Goal: Book appointment/travel/reservation

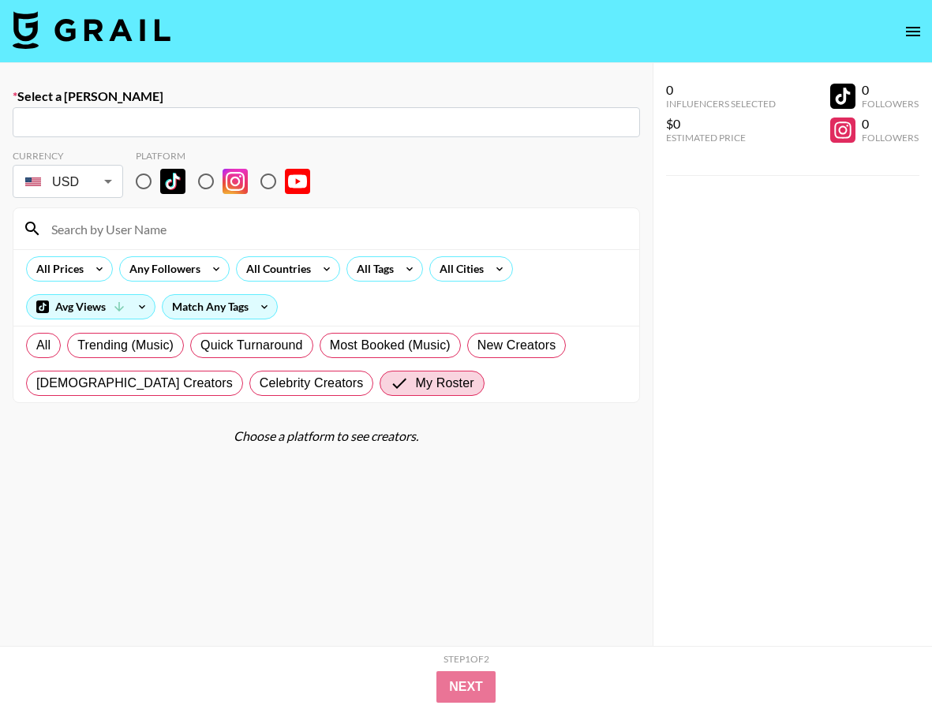
click at [118, 43] on img at bounding box center [92, 30] width 158 height 38
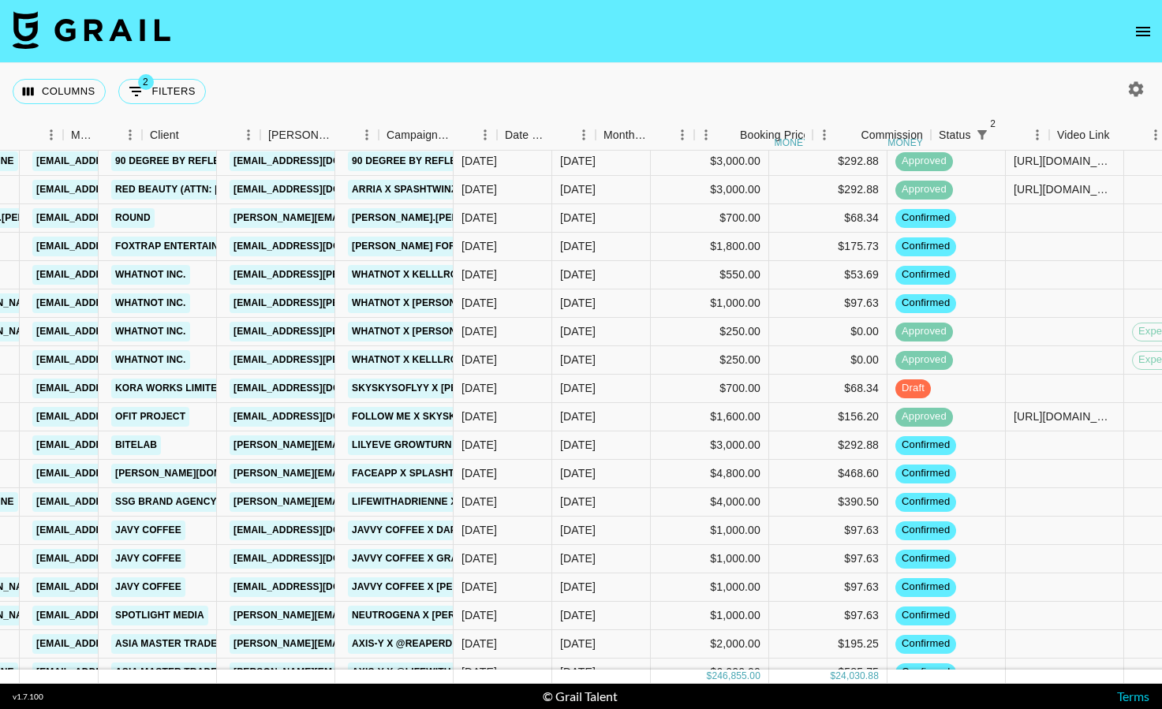
scroll to position [646, 440]
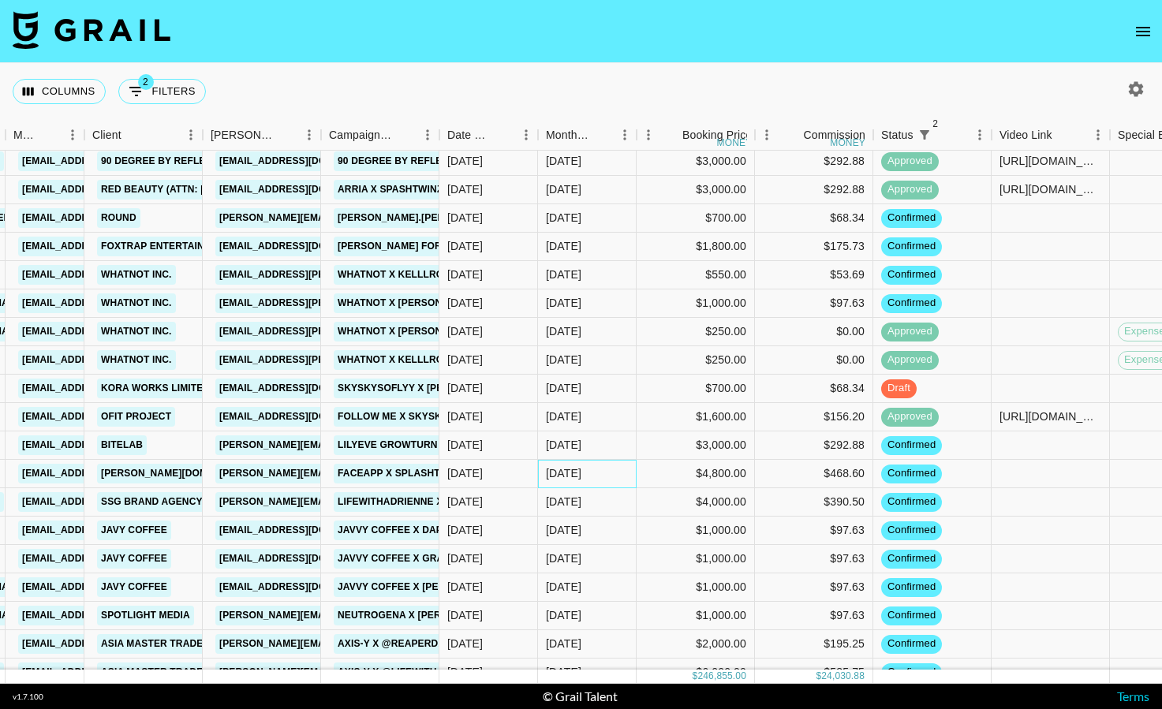
click at [582, 473] on div "[DATE]" at bounding box center [564, 474] width 36 height 16
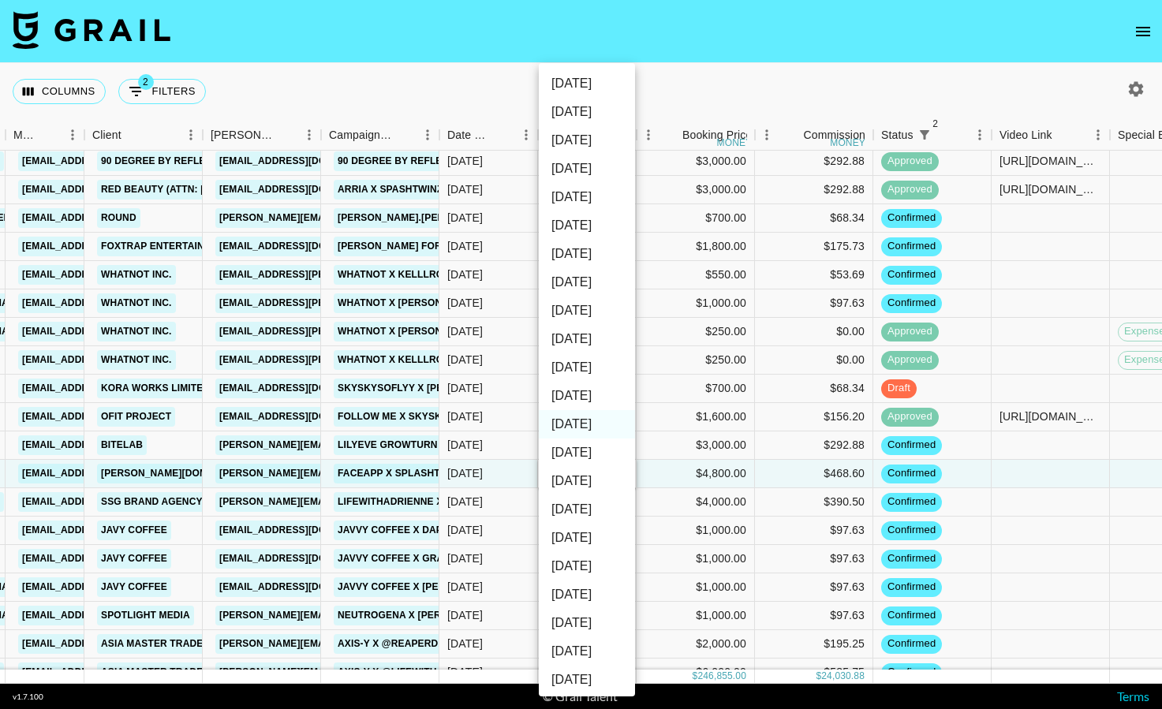
click at [582, 399] on li "[DATE]" at bounding box center [587, 396] width 96 height 28
type input "[DATE]"
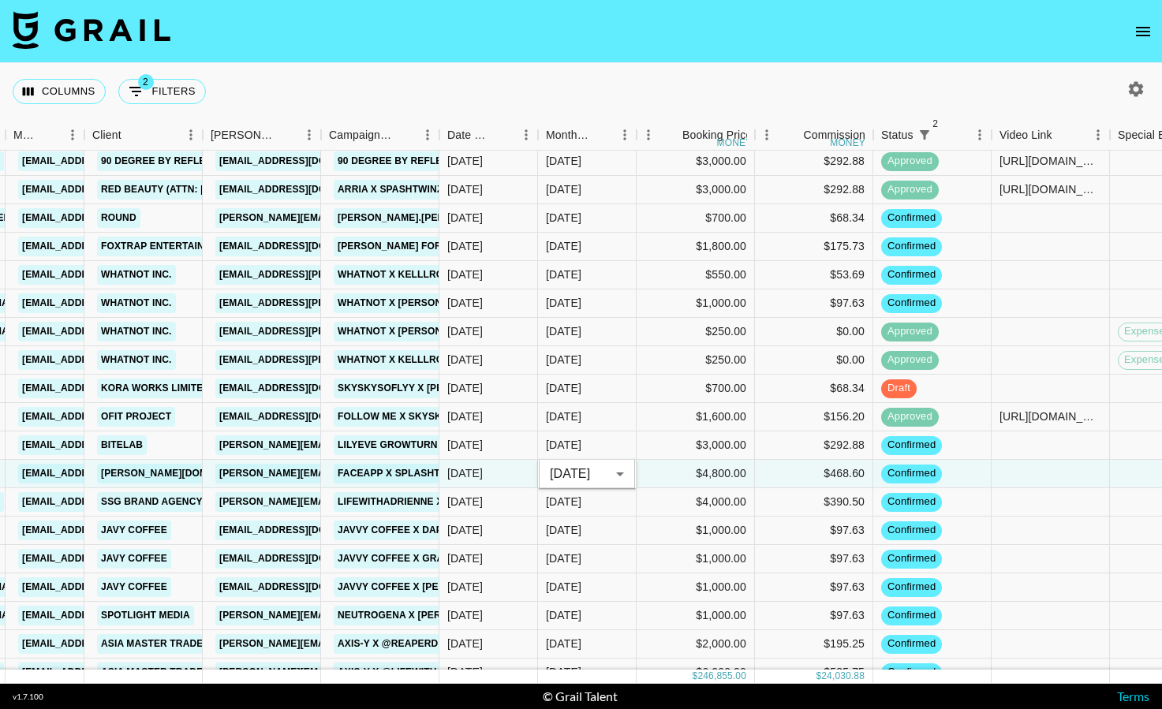
click at [653, 71] on div "Columns 2 Filters + Booking" at bounding box center [581, 91] width 1162 height 57
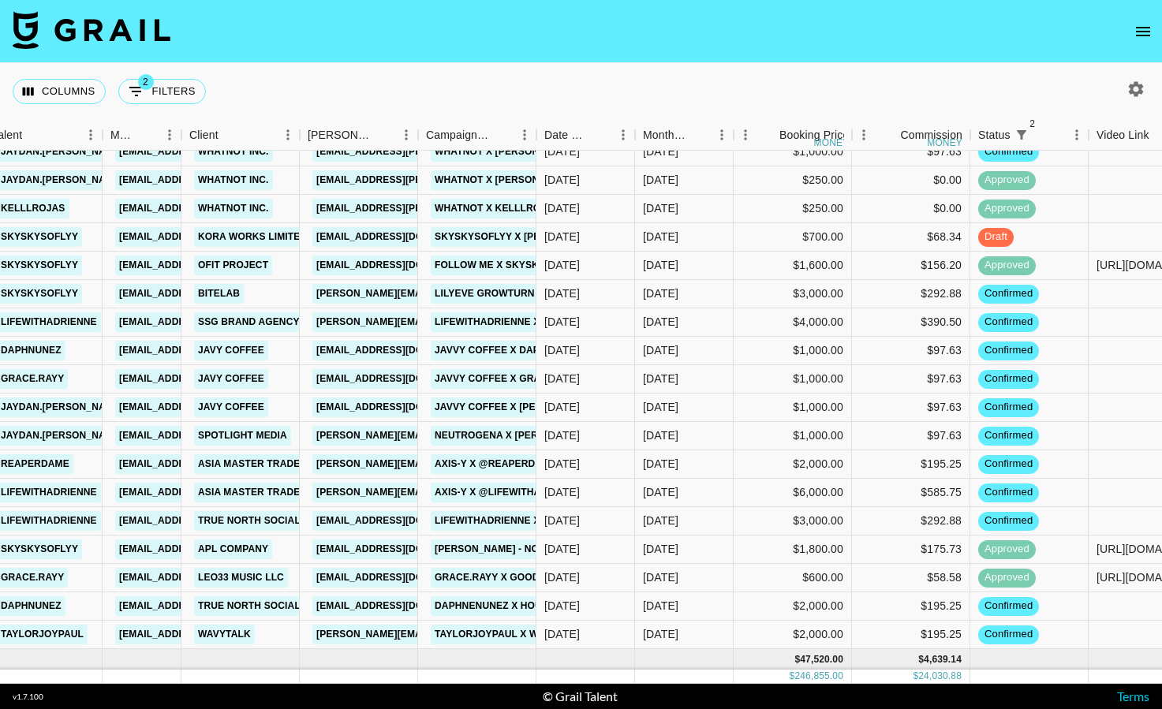
scroll to position [824, 343]
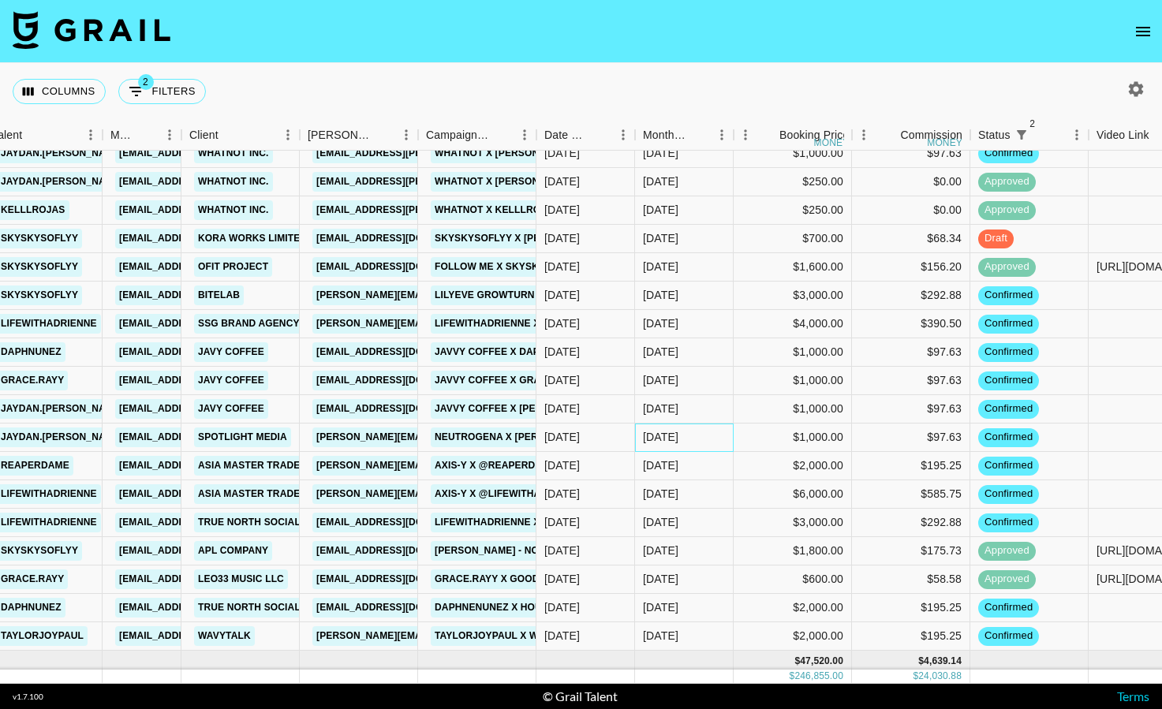
click at [674, 438] on div "[DATE]" at bounding box center [661, 437] width 36 height 16
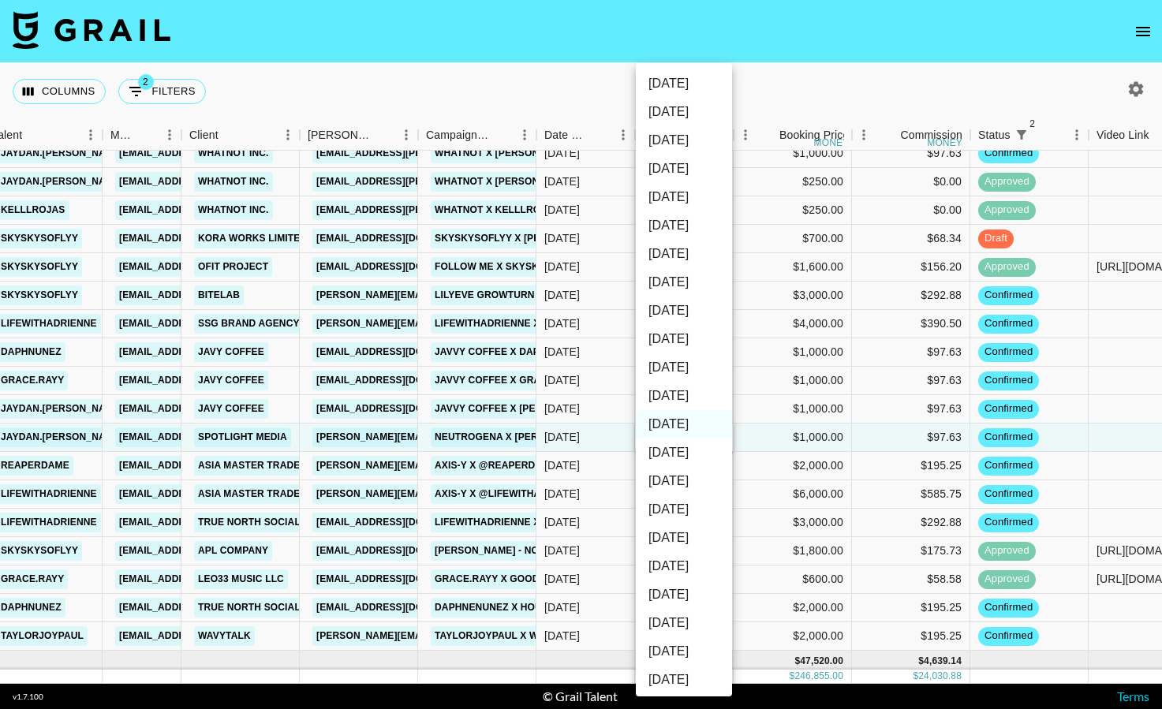
click at [679, 403] on li "[DATE]" at bounding box center [684, 396] width 96 height 28
type input "[DATE]"
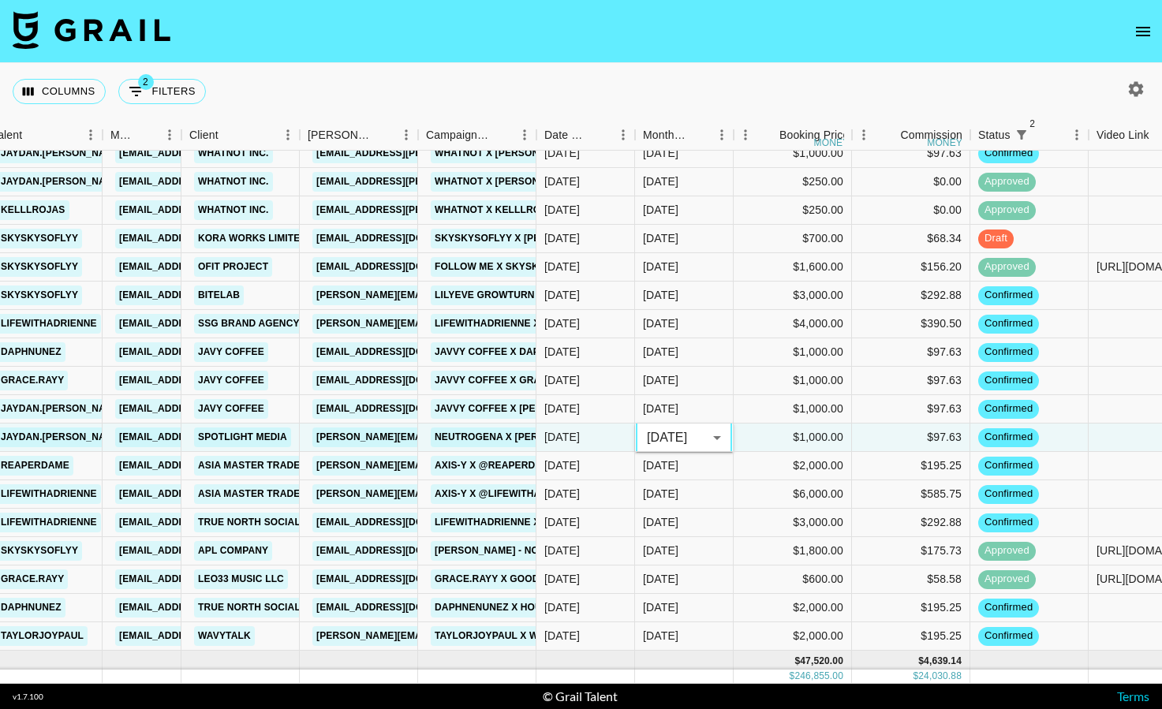
click at [731, 68] on div "Columns 2 Filters + Booking" at bounding box center [581, 91] width 1162 height 57
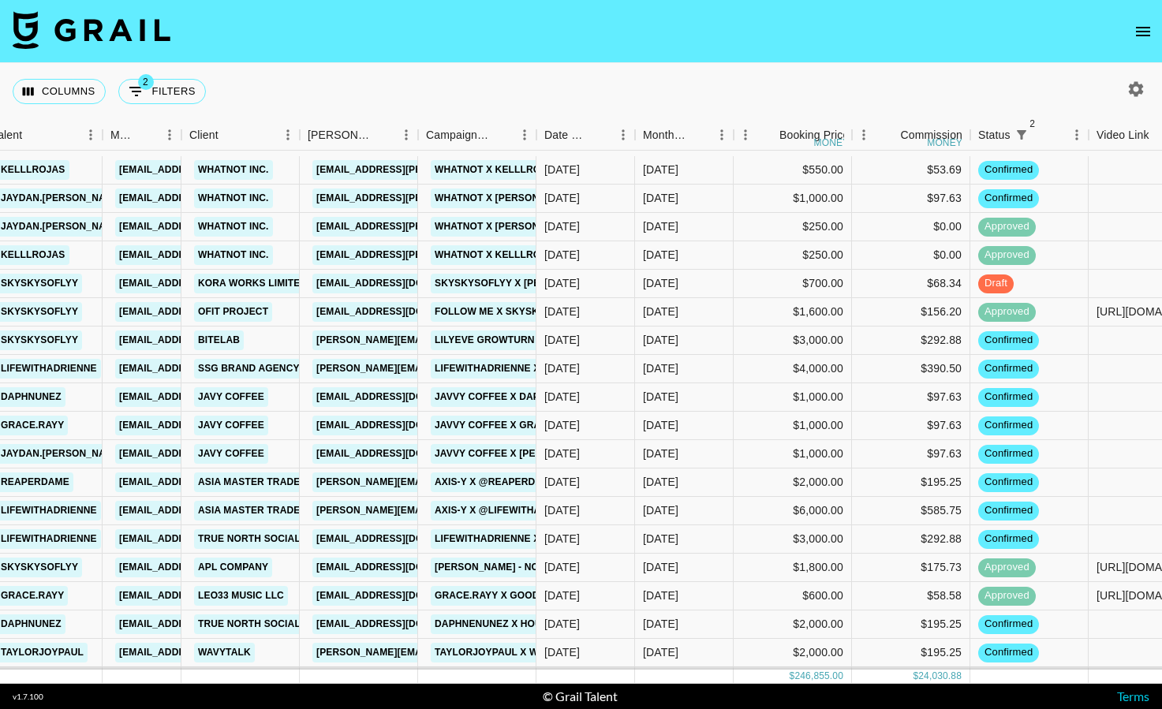
scroll to position [900, 343]
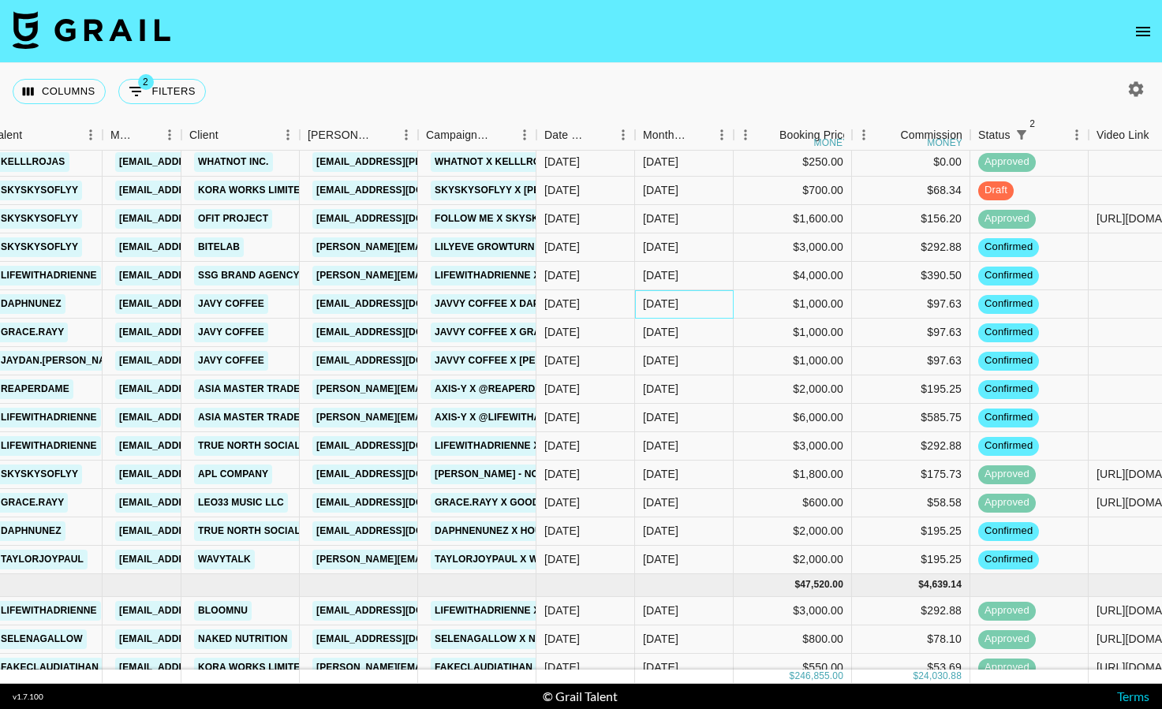
click at [664, 306] on div "[DATE]" at bounding box center [661, 304] width 36 height 16
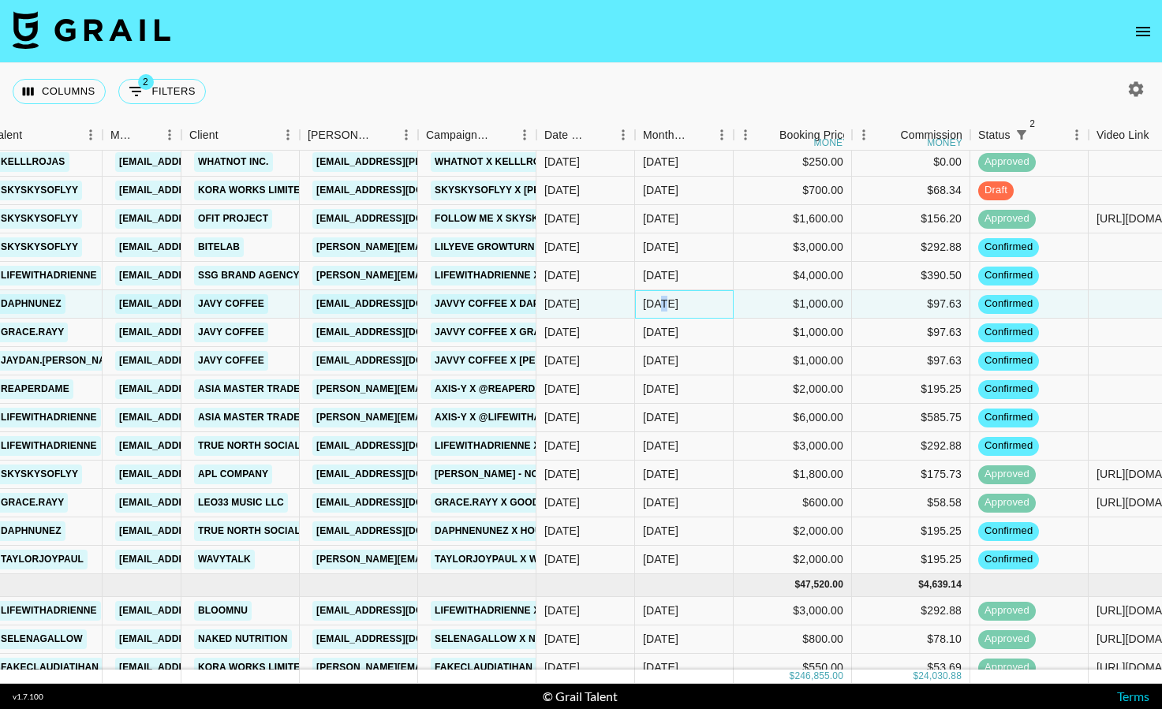
click at [664, 306] on div "[DATE]" at bounding box center [661, 304] width 36 height 16
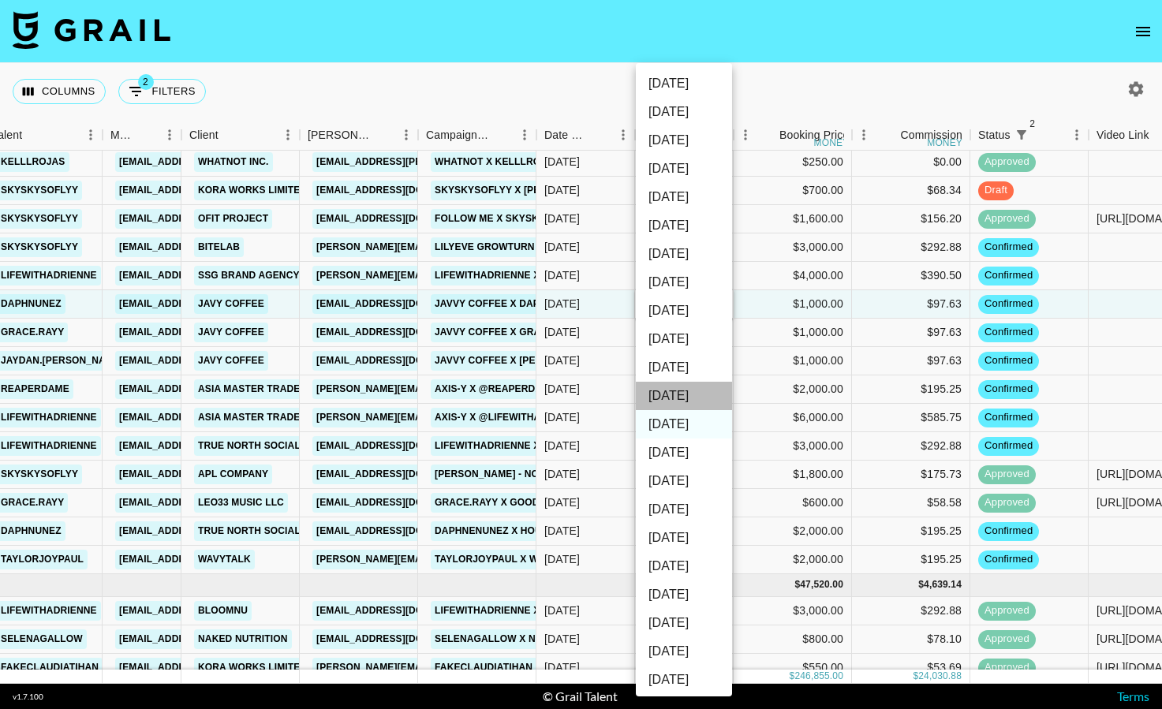
click at [684, 389] on li "[DATE]" at bounding box center [684, 396] width 96 height 28
type input "[DATE]"
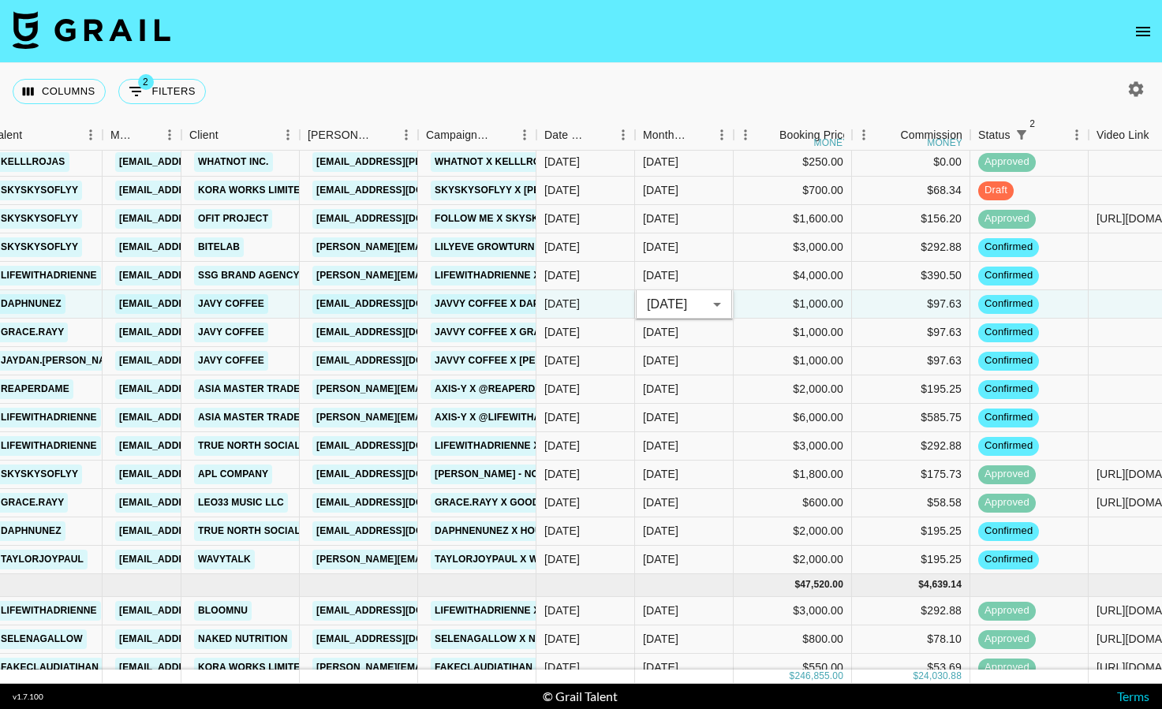
click at [724, 82] on div "Columns 2 Filters + Booking" at bounding box center [581, 91] width 1162 height 57
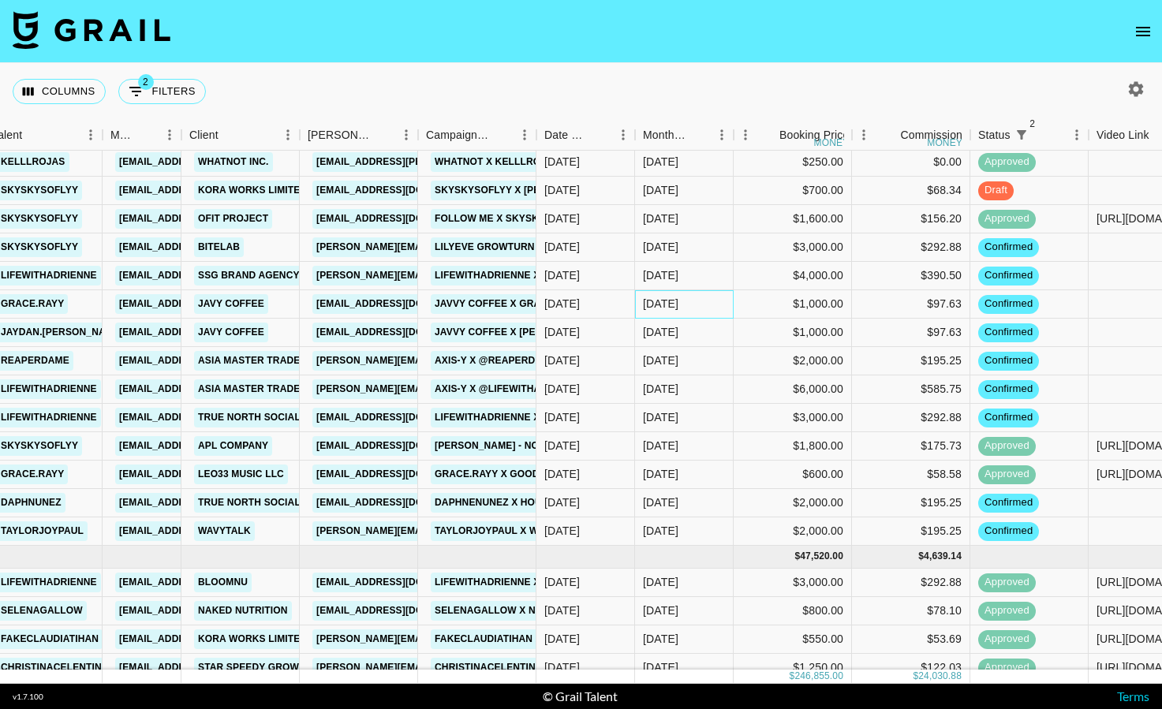
click at [670, 300] on div "[DATE]" at bounding box center [661, 304] width 36 height 16
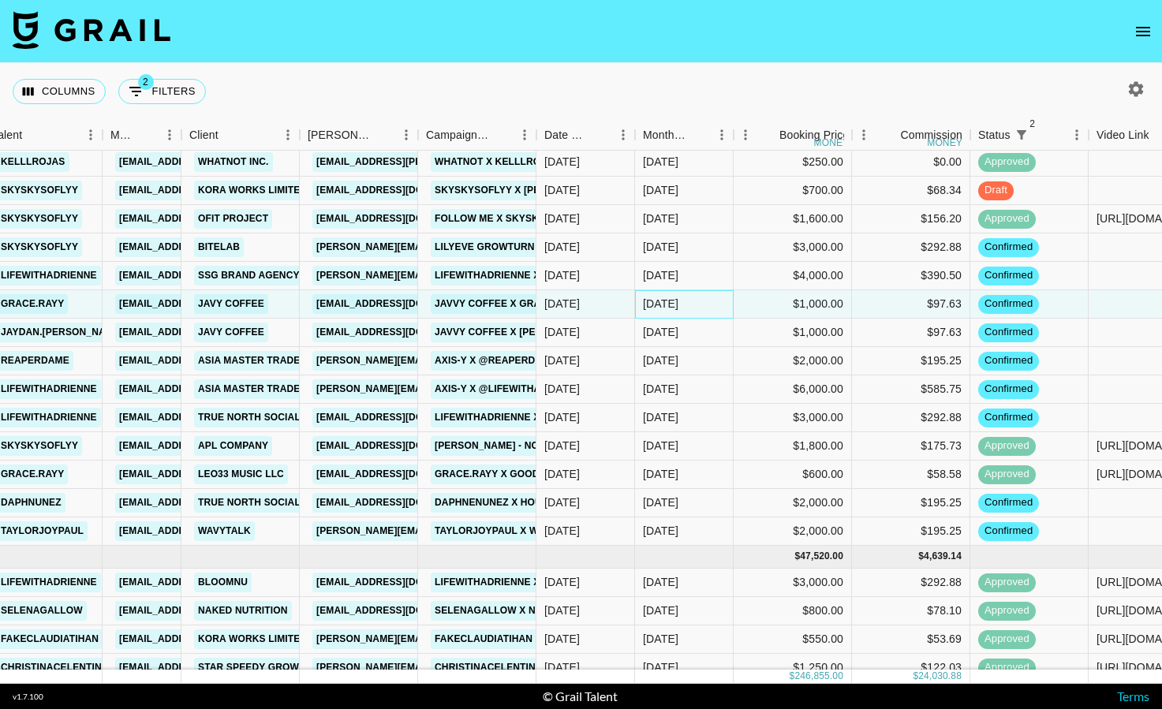
click at [670, 300] on div "[DATE]" at bounding box center [661, 304] width 36 height 16
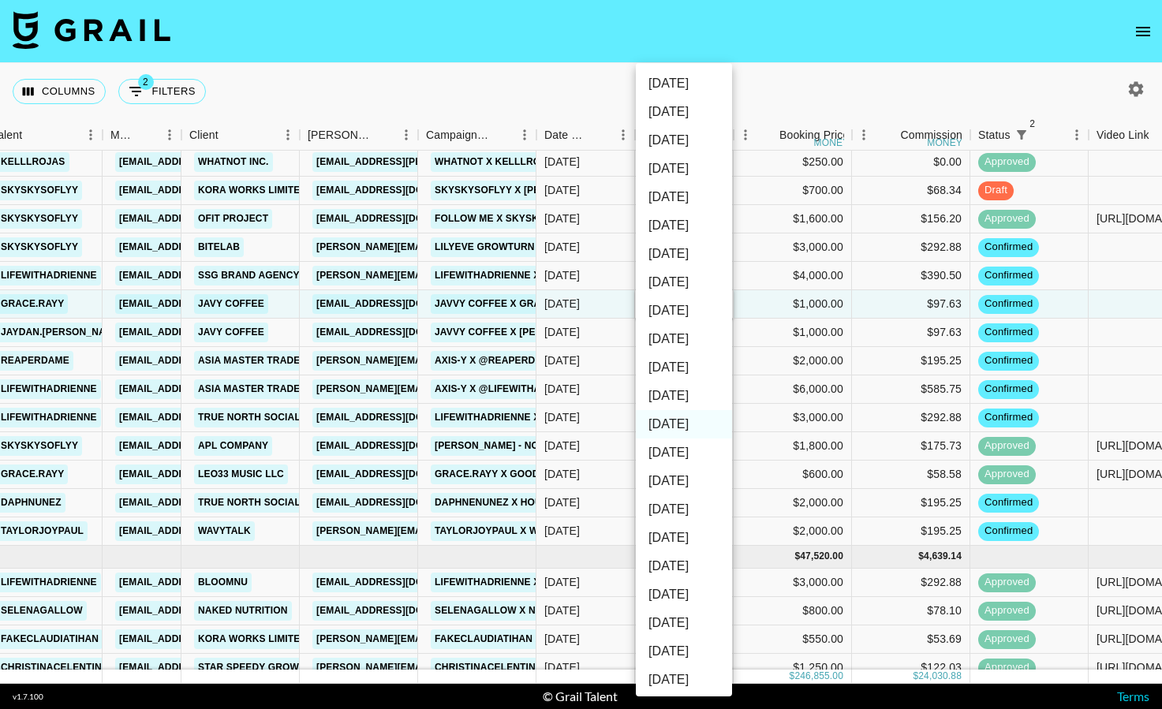
click at [683, 392] on li "[DATE]" at bounding box center [684, 396] width 96 height 28
type input "[DATE]"
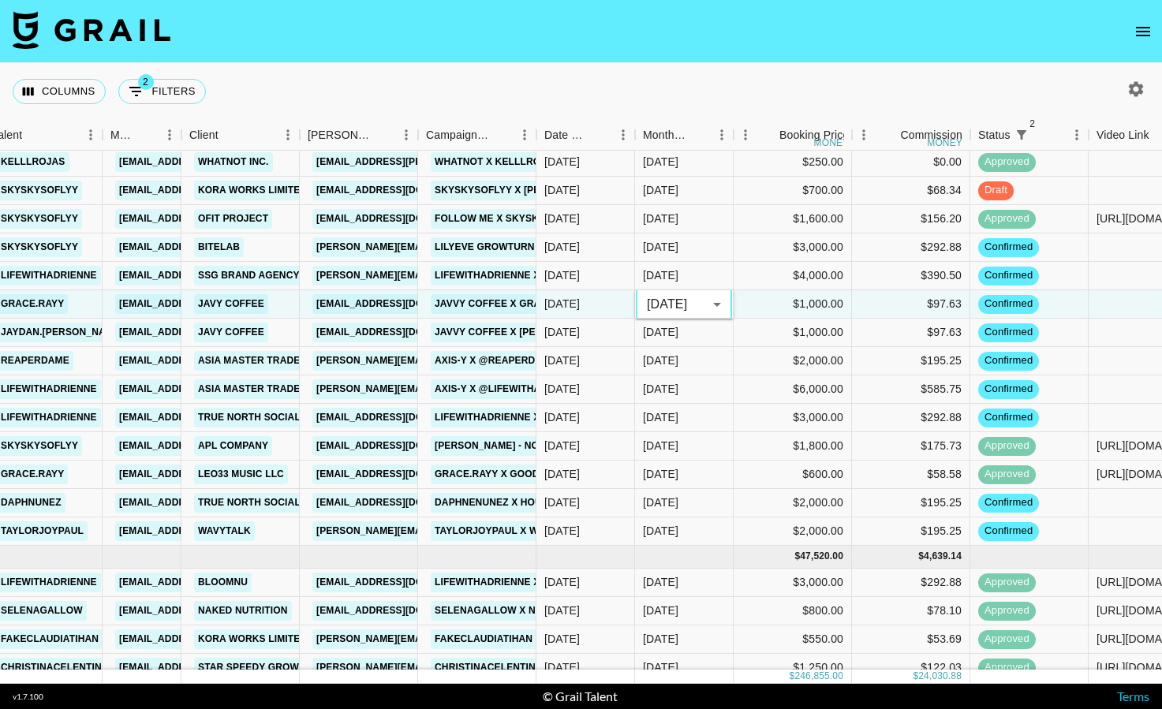
click at [788, 67] on div "Columns 2 Filters + Booking" at bounding box center [581, 91] width 1162 height 57
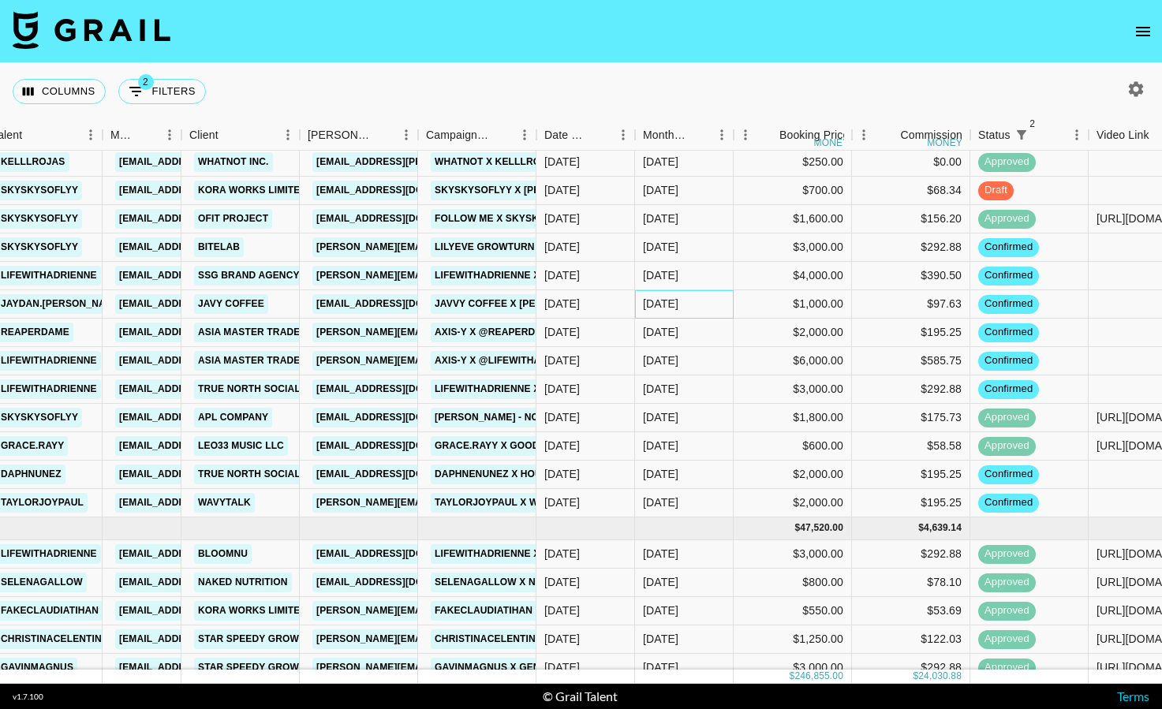
click at [682, 301] on div "[DATE]" at bounding box center [684, 304] width 99 height 28
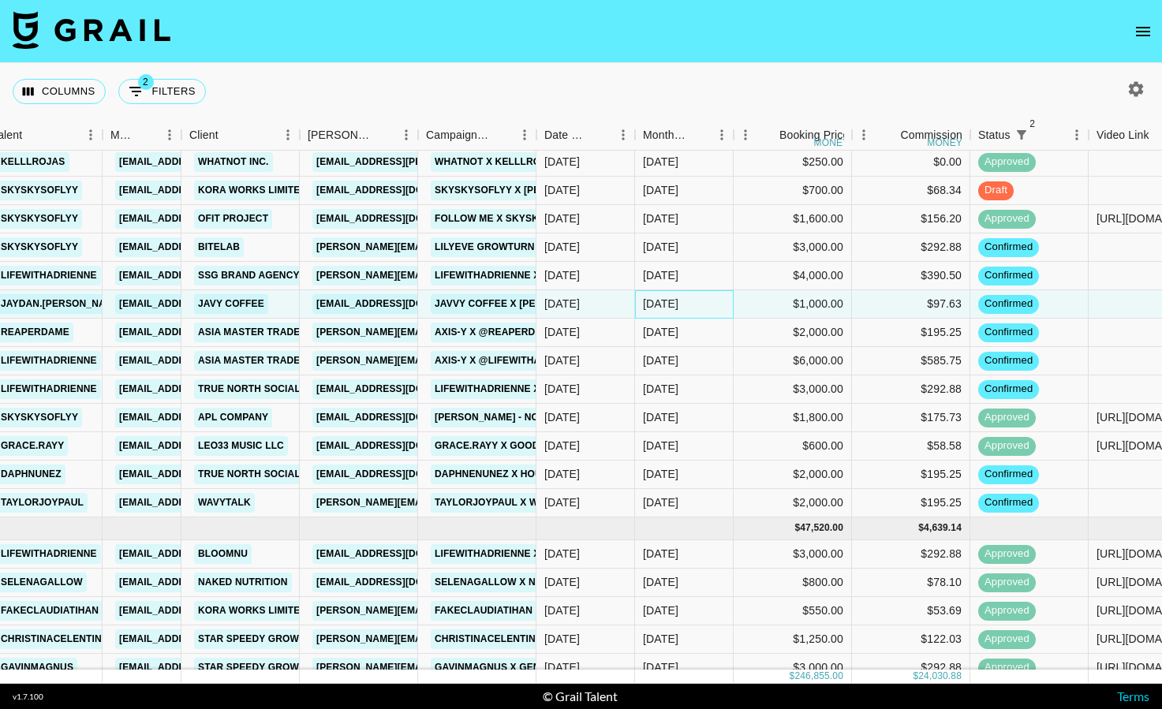
click at [682, 301] on div "[DATE]" at bounding box center [684, 304] width 99 height 28
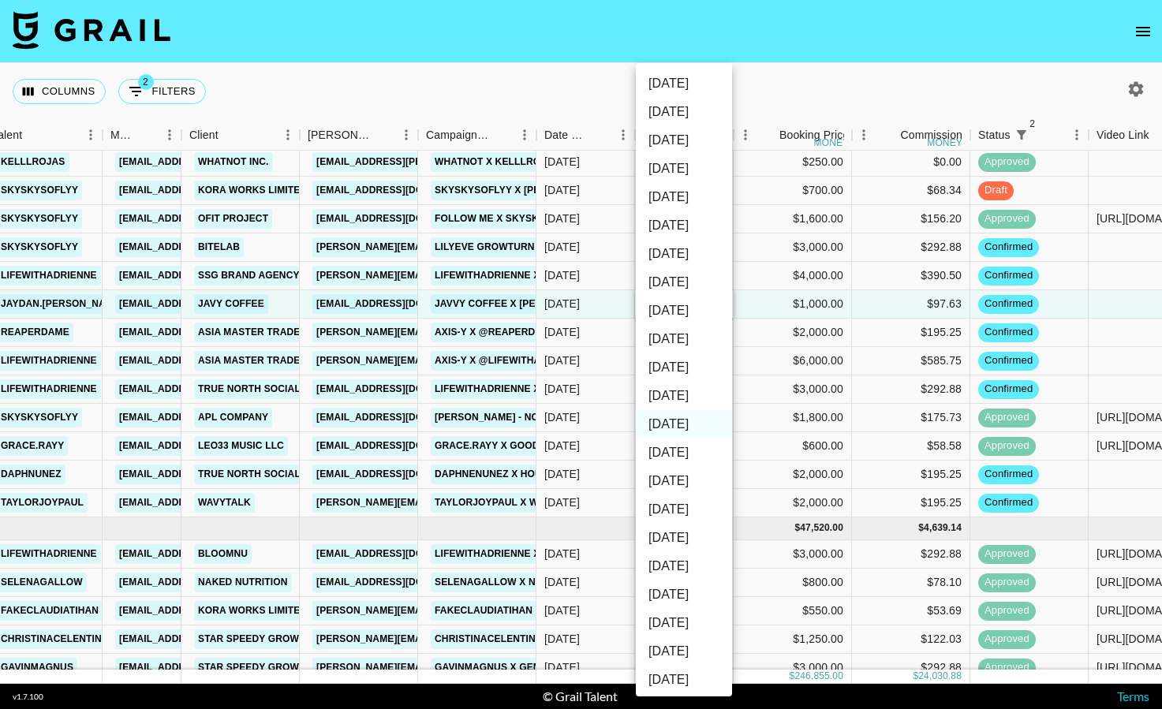
click at [676, 390] on li "[DATE]" at bounding box center [684, 396] width 96 height 28
type input "[DATE]"
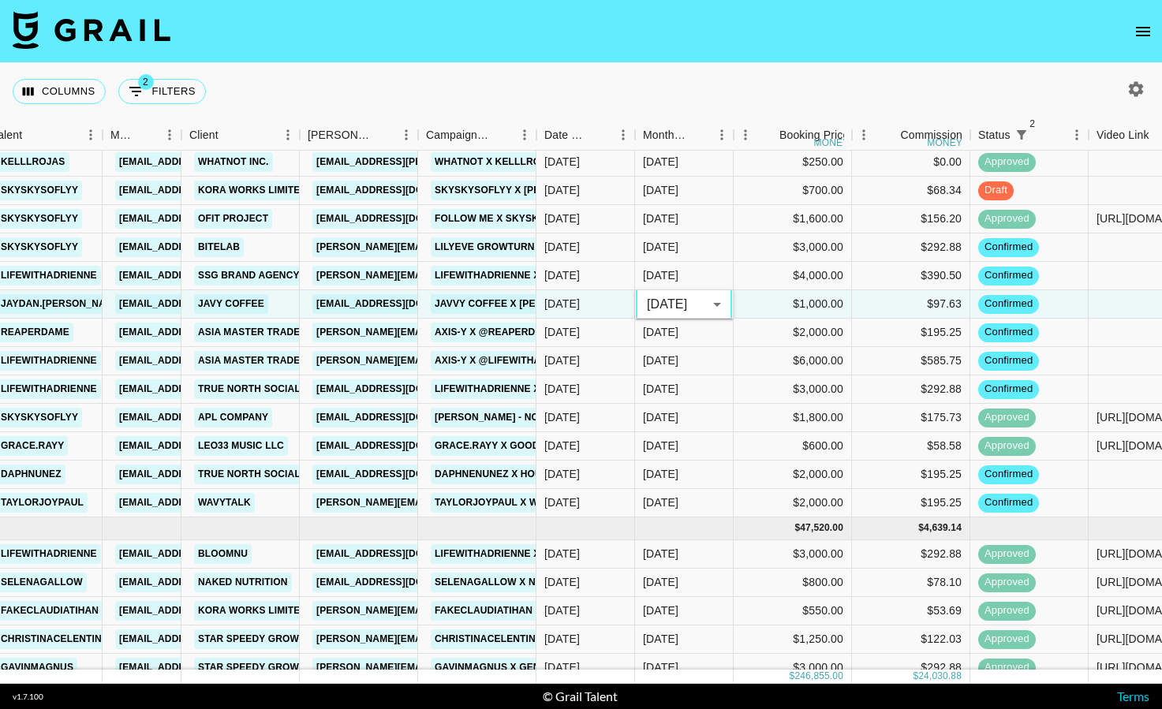
click at [785, 100] on div "Columns 2 Filters + Booking" at bounding box center [581, 91] width 1162 height 57
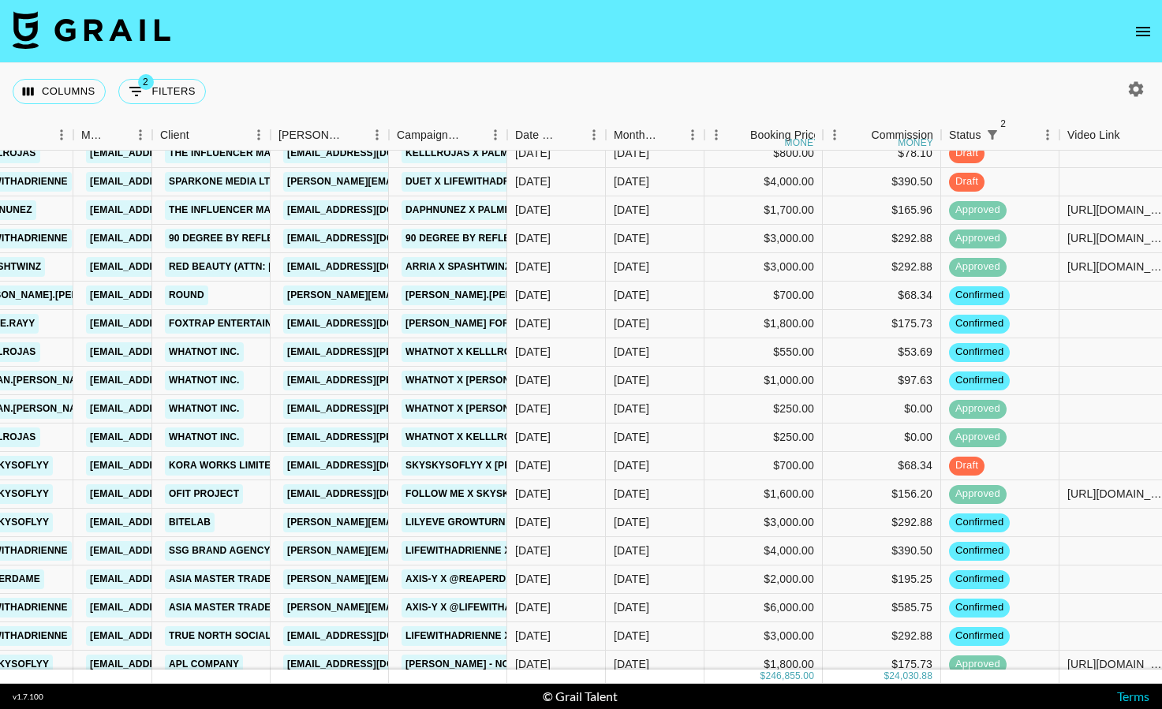
scroll to position [711, 372]
click at [627, 547] on div "[DATE]" at bounding box center [632, 550] width 36 height 16
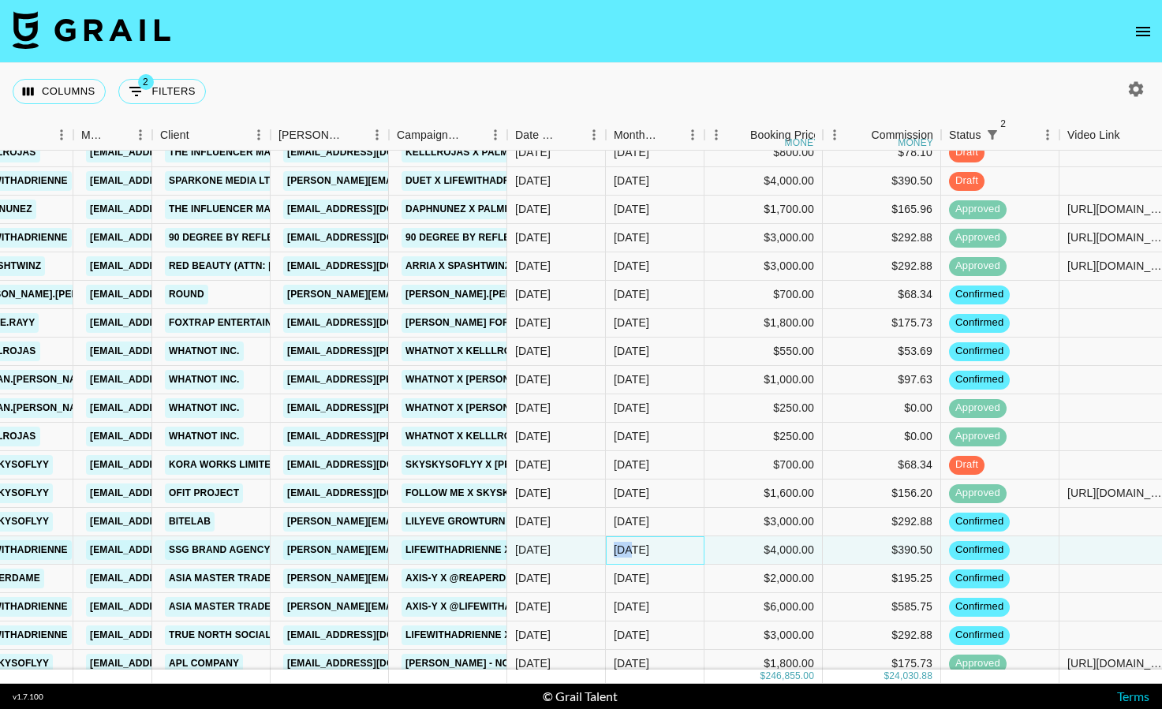
click at [627, 547] on div "[DATE]" at bounding box center [632, 550] width 36 height 16
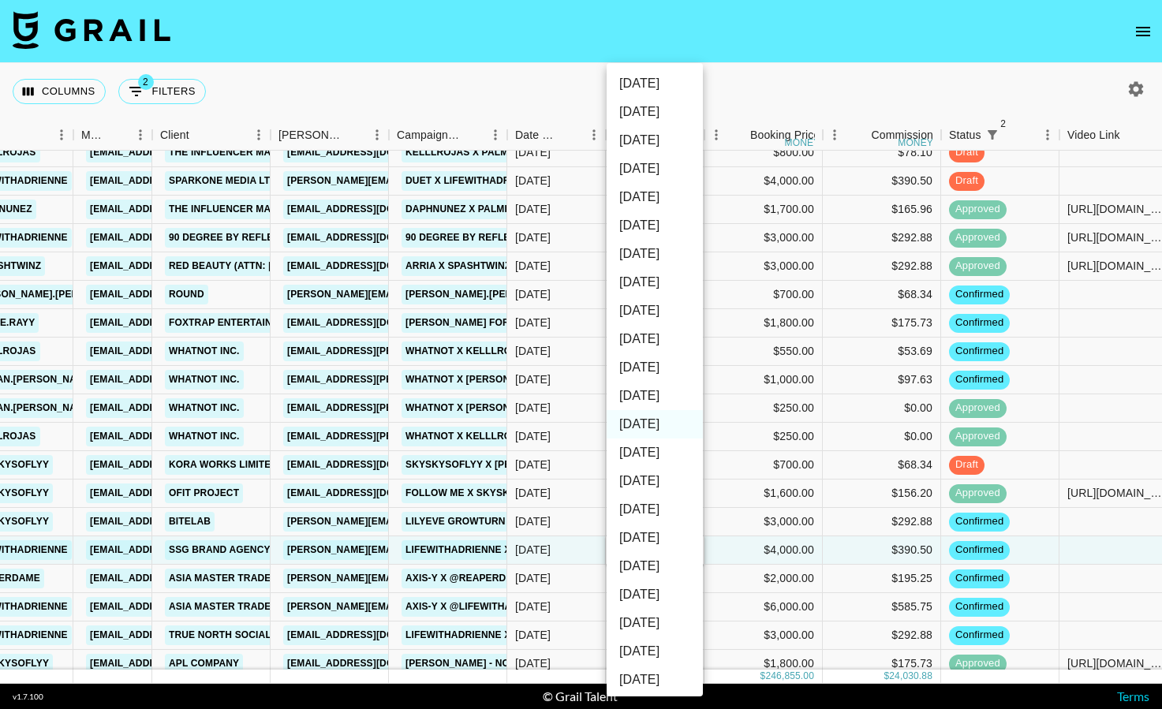
click at [642, 400] on li "[DATE]" at bounding box center [655, 396] width 96 height 28
type input "[DATE]"
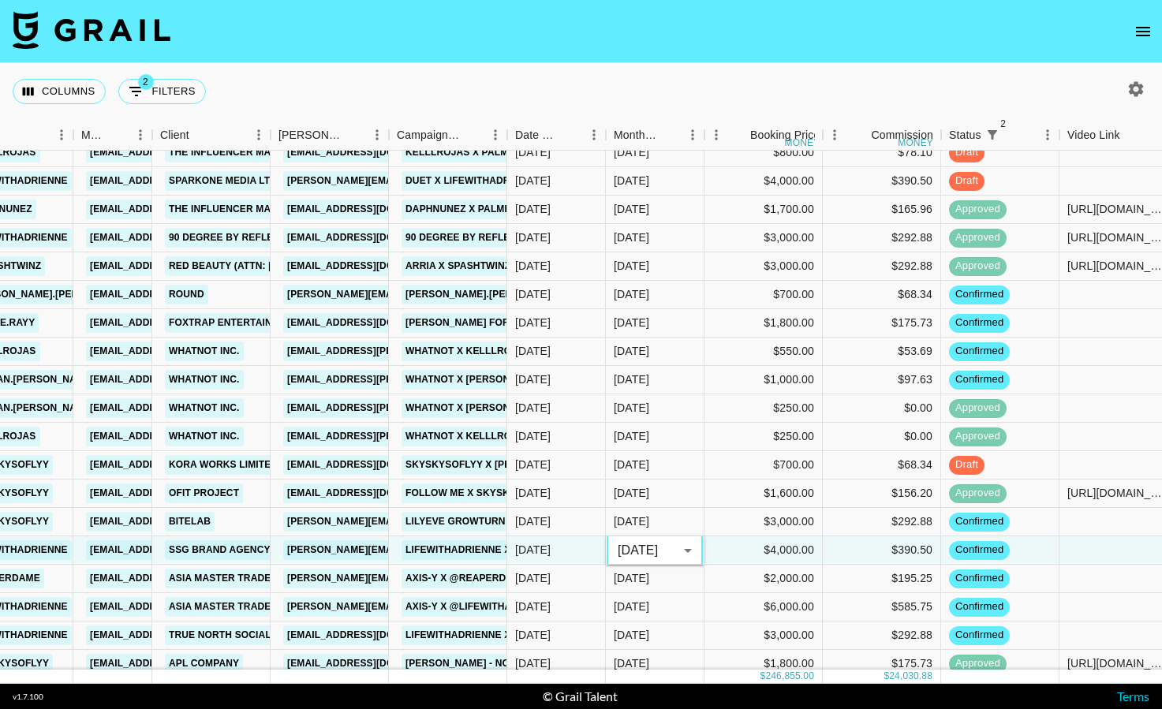
click at [631, 72] on div "Columns 2 Filters + Booking" at bounding box center [581, 91] width 1162 height 57
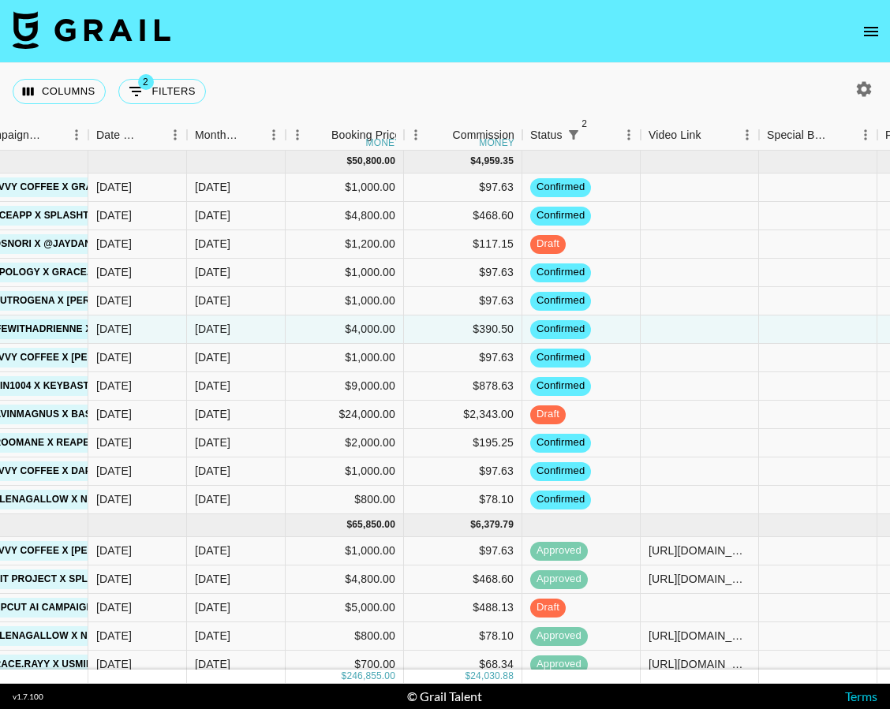
scroll to position [0, 803]
